Goal: Task Accomplishment & Management: Manage account settings

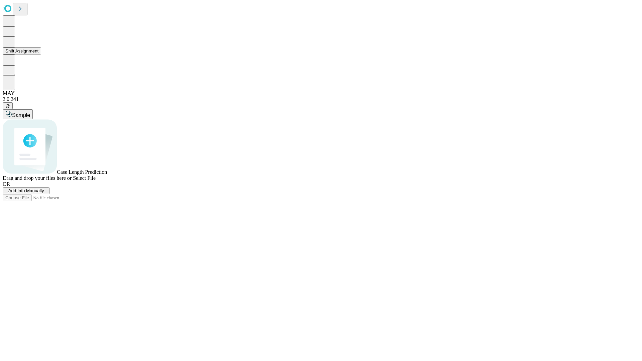
click at [41, 55] on button "Shift Assignment" at bounding box center [22, 50] width 38 height 7
